Goal: Find specific page/section: Find specific page/section

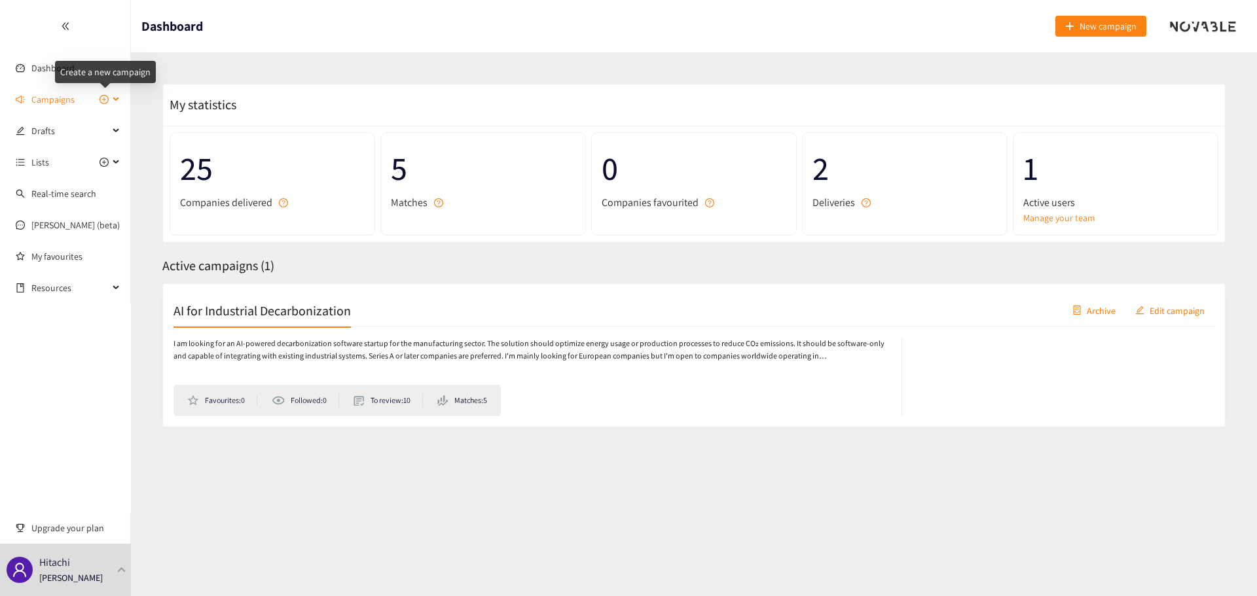
click at [103, 100] on icon "plus-circle" at bounding box center [104, 99] width 9 height 9
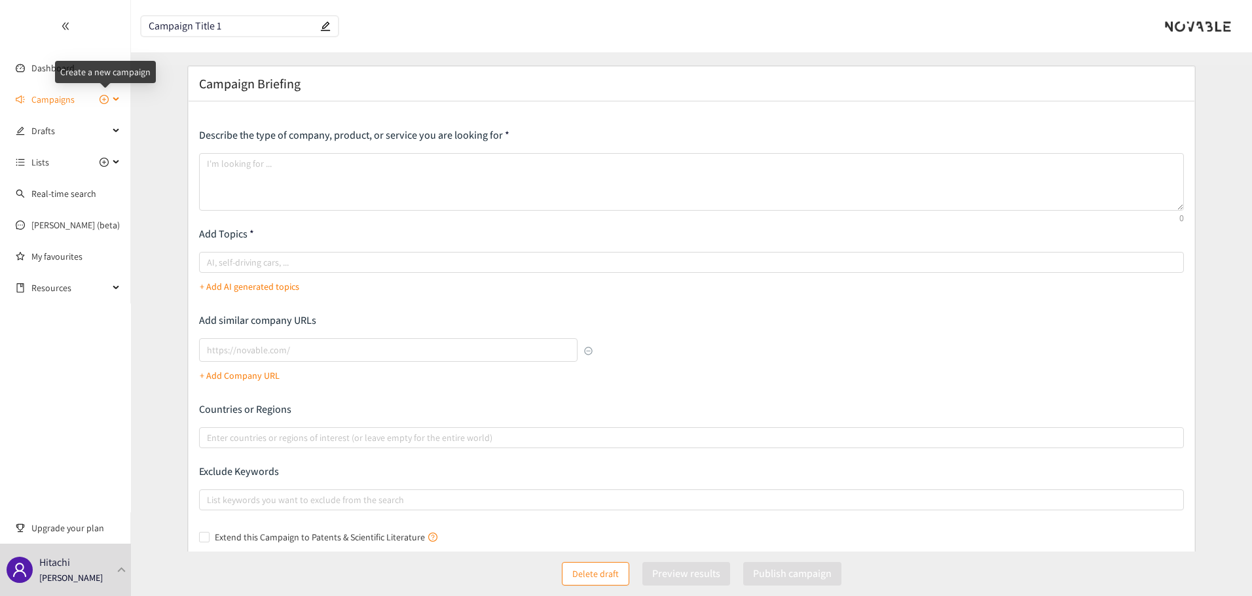
click at [103, 100] on icon "plus-circle" at bounding box center [104, 99] width 9 height 9
click at [116, 100] on icon at bounding box center [117, 100] width 7 height 0
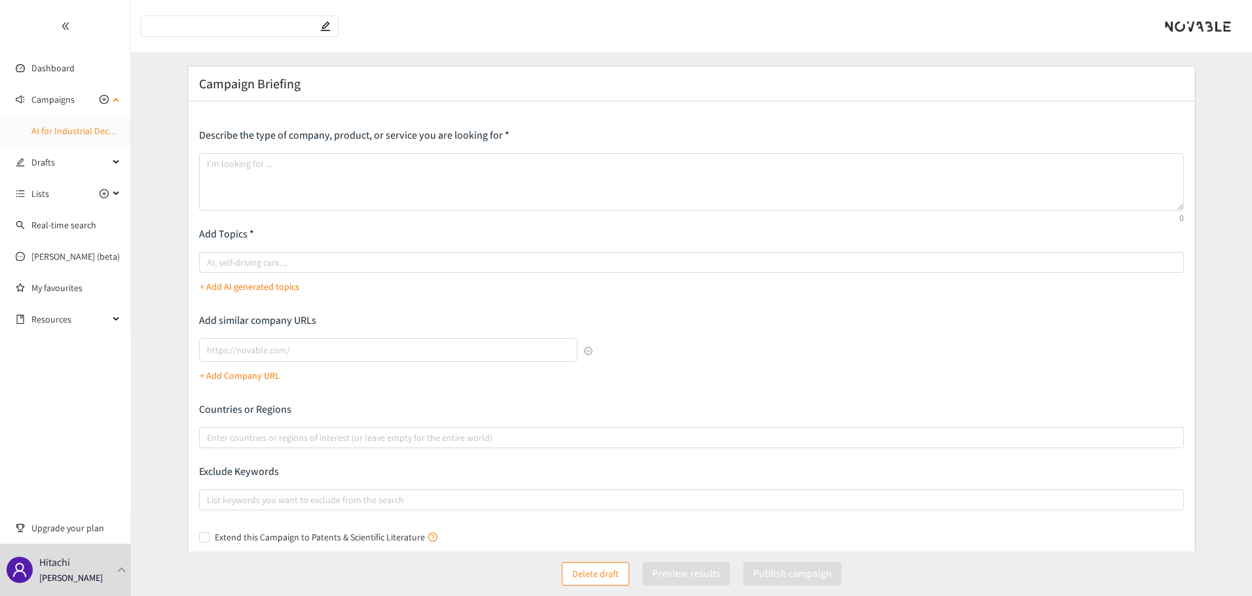
click at [89, 125] on link "AI for Industrial Decarbonization" at bounding box center [94, 131] width 127 height 12
